Goal: Answer question/provide support: Share knowledge or assist other users

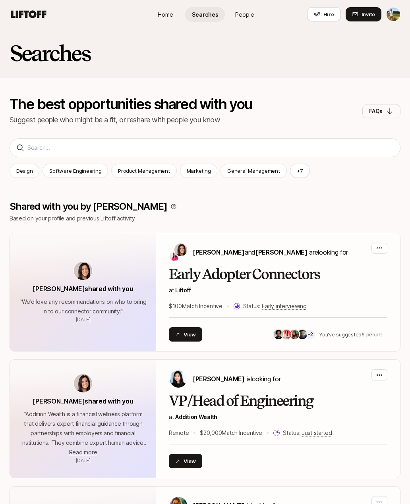
click at [299, 288] on p "at Liftoff" at bounding box center [278, 291] width 219 height 10
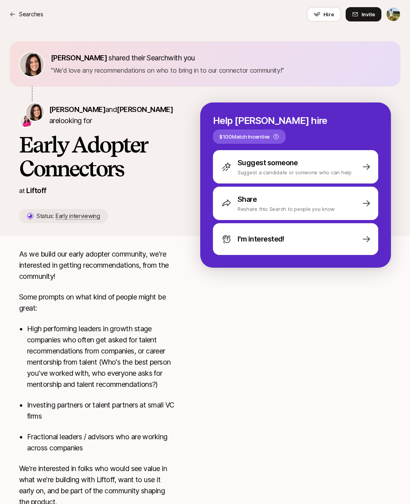
click at [313, 157] on div "Suggest someone" at bounding box center [295, 162] width 114 height 11
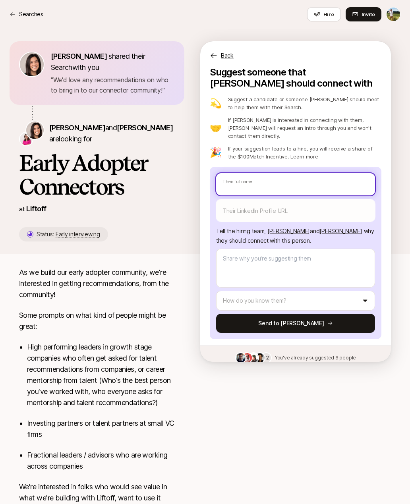
click at [293, 175] on input "text" at bounding box center [295, 184] width 159 height 22
type textarea "x"
type input "T"
type textarea "x"
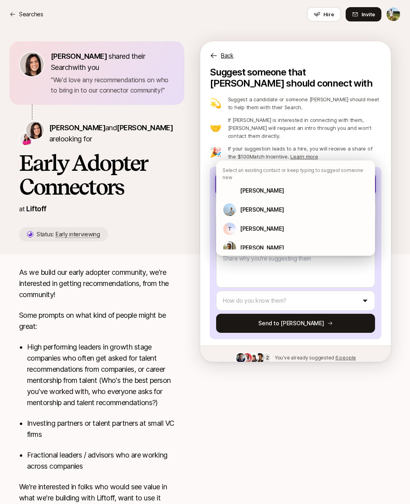
type input "[PERSON_NAME]"
type textarea "x"
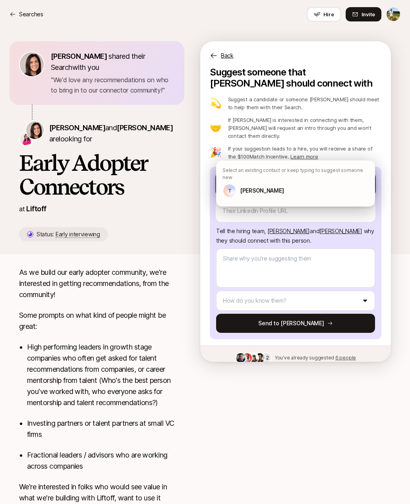
type input "Tyl"
type textarea "x"
type input "Tyle"
type textarea "x"
type input "Tyler"
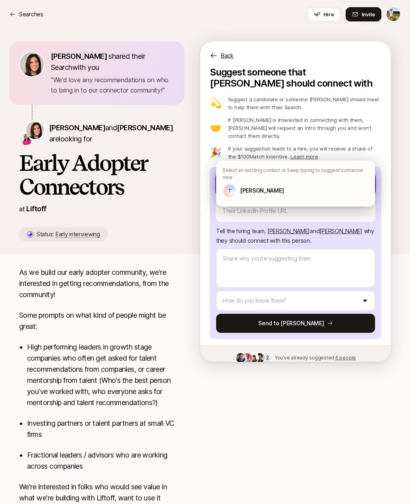
type textarea "x"
type input "Tyle"
type textarea "x"
type input "Tyl"
type textarea "x"
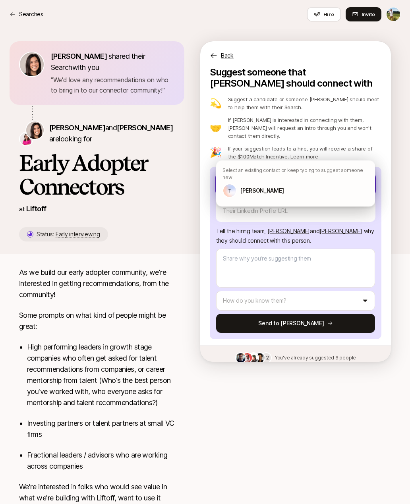
type input "[PERSON_NAME]"
type textarea "x"
type input "T"
type textarea "x"
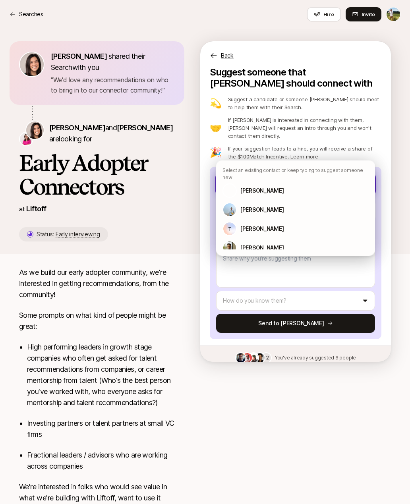
type textarea "x"
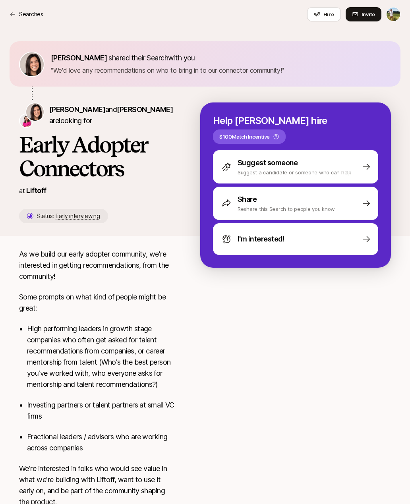
click at [341, 169] on p "Suggest a candidate or someone who can help" at bounding box center [295, 173] width 114 height 8
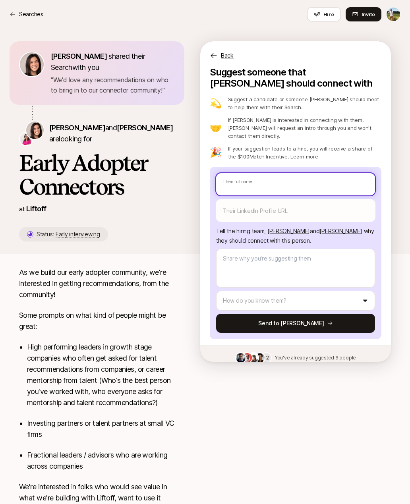
click at [308, 176] on input "text" at bounding box center [295, 184] width 159 height 22
type textarea "x"
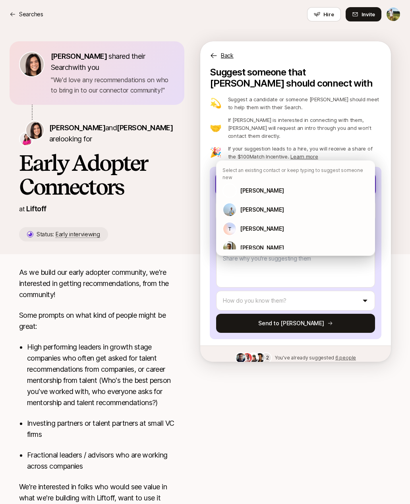
type input "[PERSON_NAME]"
type textarea "x"
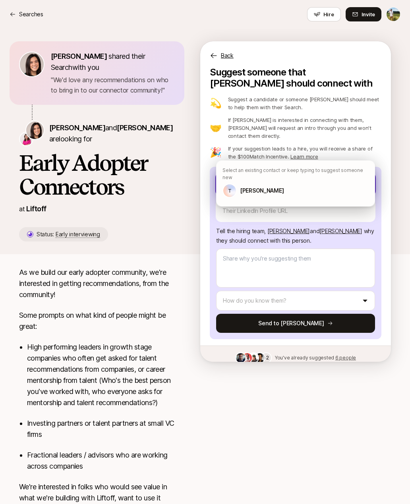
type input "T"
type textarea "x"
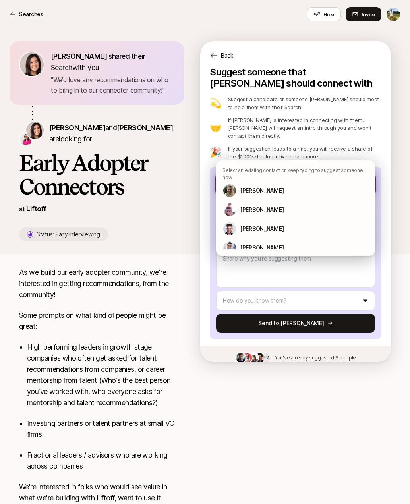
type textarea "x"
type input "Ad"
type textarea "x"
type input "Ada"
type textarea "x"
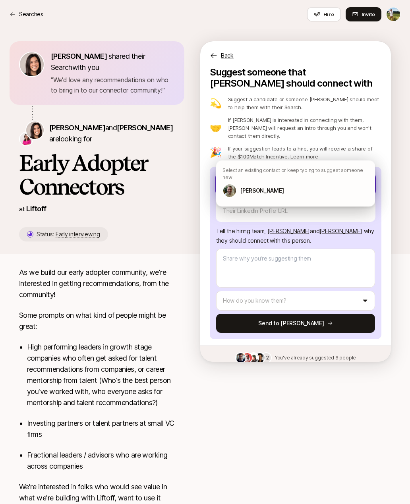
type input "[PERSON_NAME]"
click at [316, 184] on div "[PERSON_NAME]" at bounding box center [295, 190] width 159 height 19
type textarea "x"
type textarea "Fast, consistent product engineer with a great talent for making beautiful fron…"
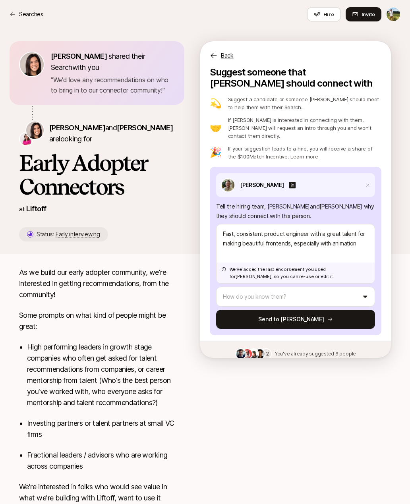
click at [328, 184] on div "[PERSON_NAME]" at bounding box center [295, 185] width 159 height 24
click at [369, 183] on icon at bounding box center [367, 185] width 5 height 5
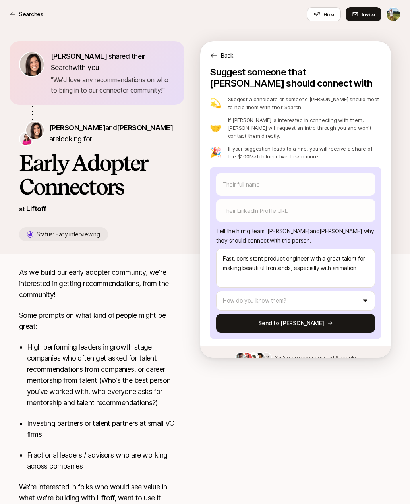
type textarea "x"
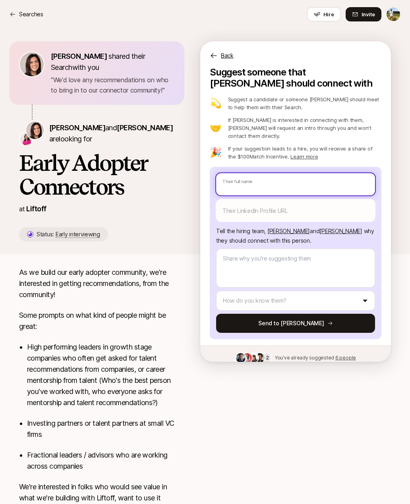
click at [296, 176] on input "text" at bounding box center [295, 184] width 159 height 22
type textarea "x"
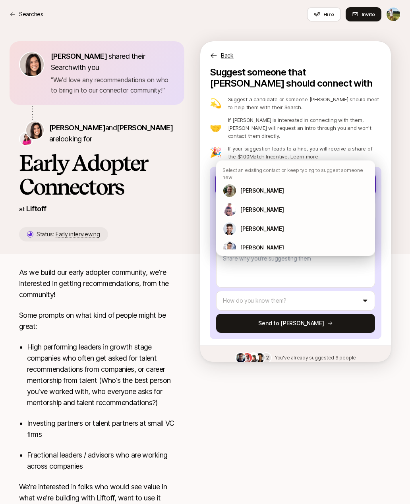
type input "Ad"
type textarea "x"
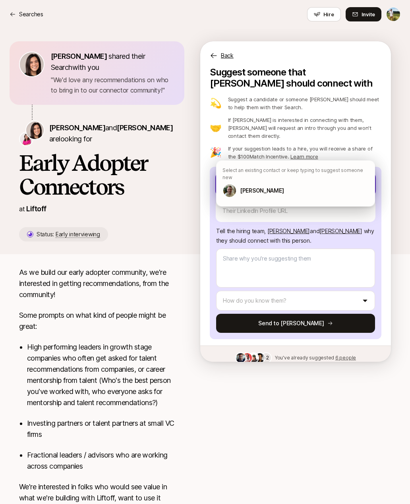
type input "Ada"
type textarea "x"
type input "Ad"
type textarea "x"
type input "A"
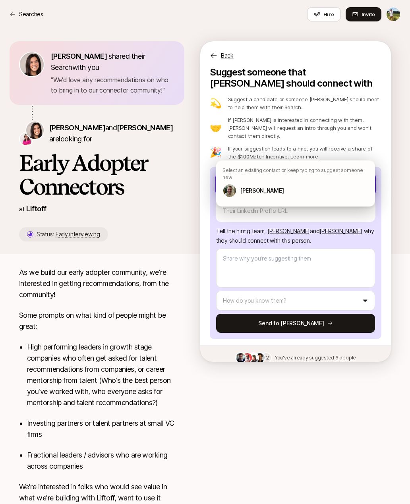
type textarea "x"
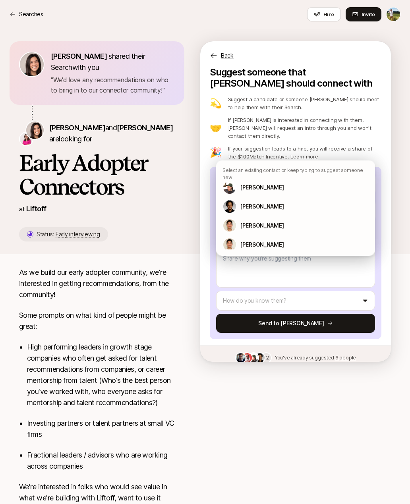
click at [168, 203] on div "[PERSON_NAME] shared their Search with you " We'd love any recommendations on w…" at bounding box center [109, 141] width 181 height 200
type textarea "x"
